Goal: Transaction & Acquisition: Obtain resource

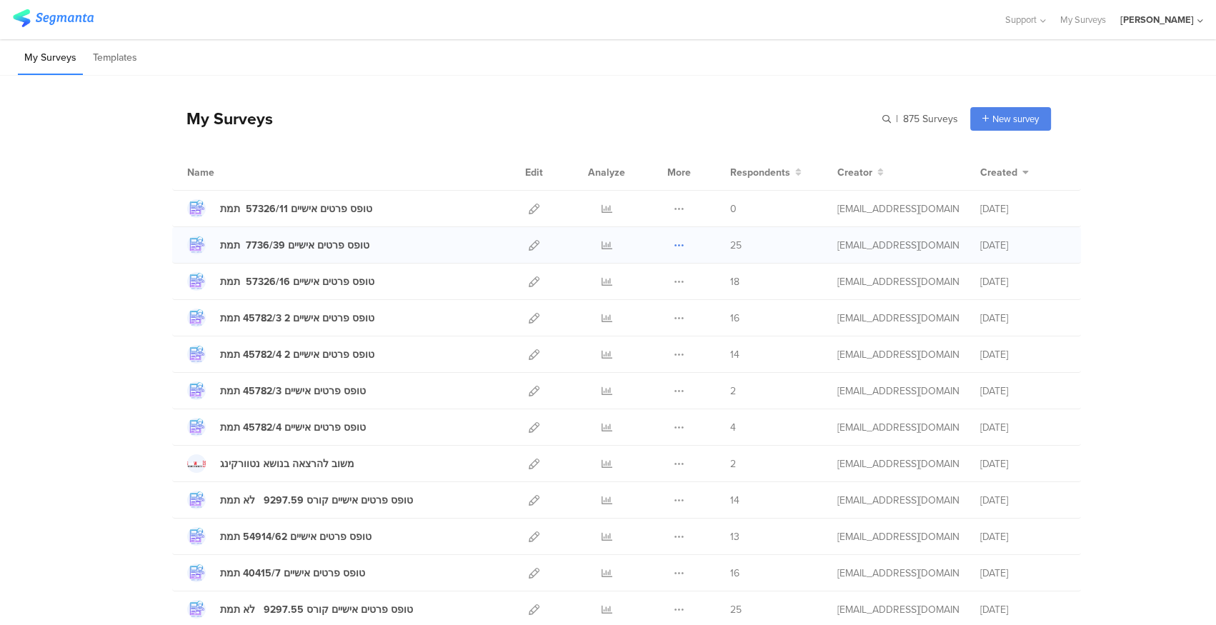
click at [674, 243] on icon at bounding box center [679, 245] width 11 height 11
click at [664, 306] on link "Export" at bounding box center [650, 307] width 79 height 26
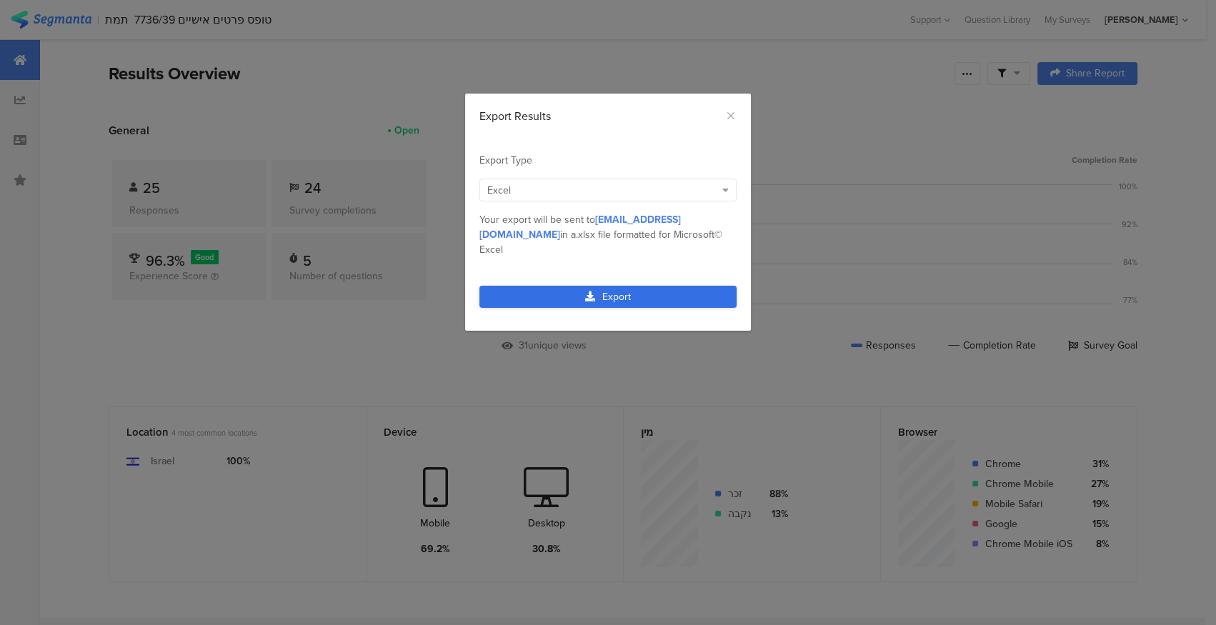
click at [651, 288] on link "Export" at bounding box center [607, 297] width 257 height 22
